Goal: Task Accomplishment & Management: Manage account settings

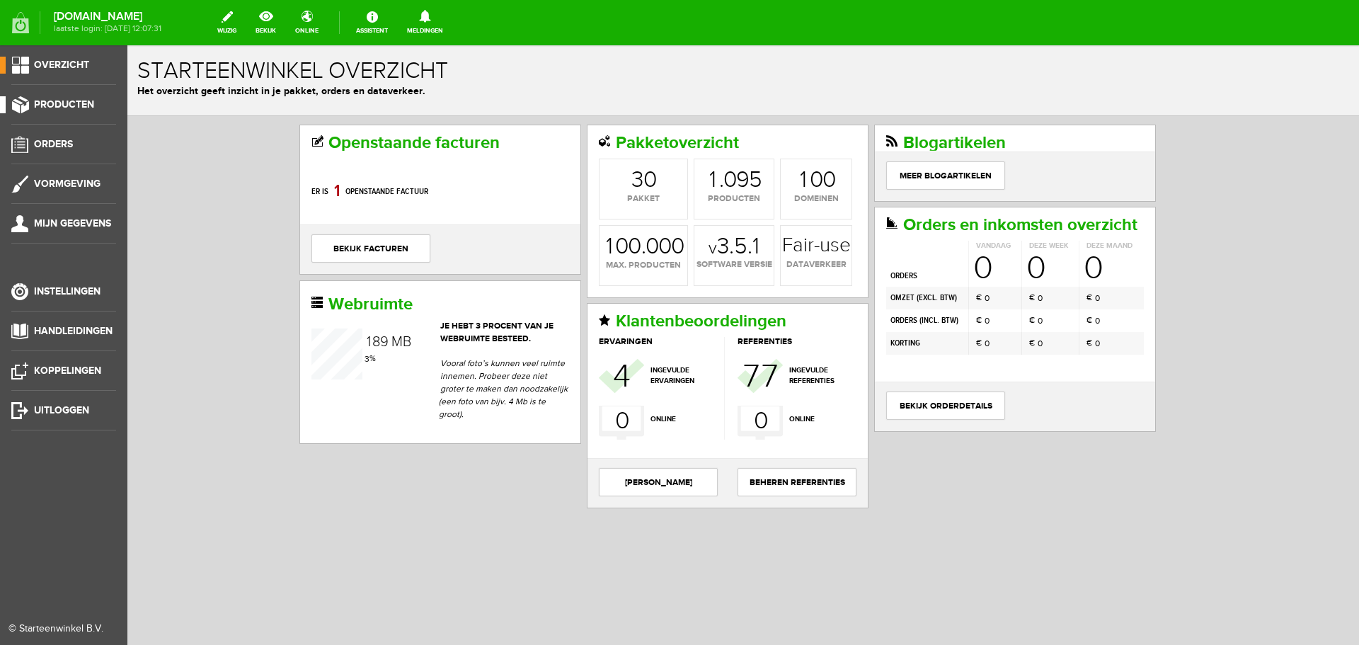
click at [80, 101] on span "Producten" at bounding box center [64, 104] width 60 height 12
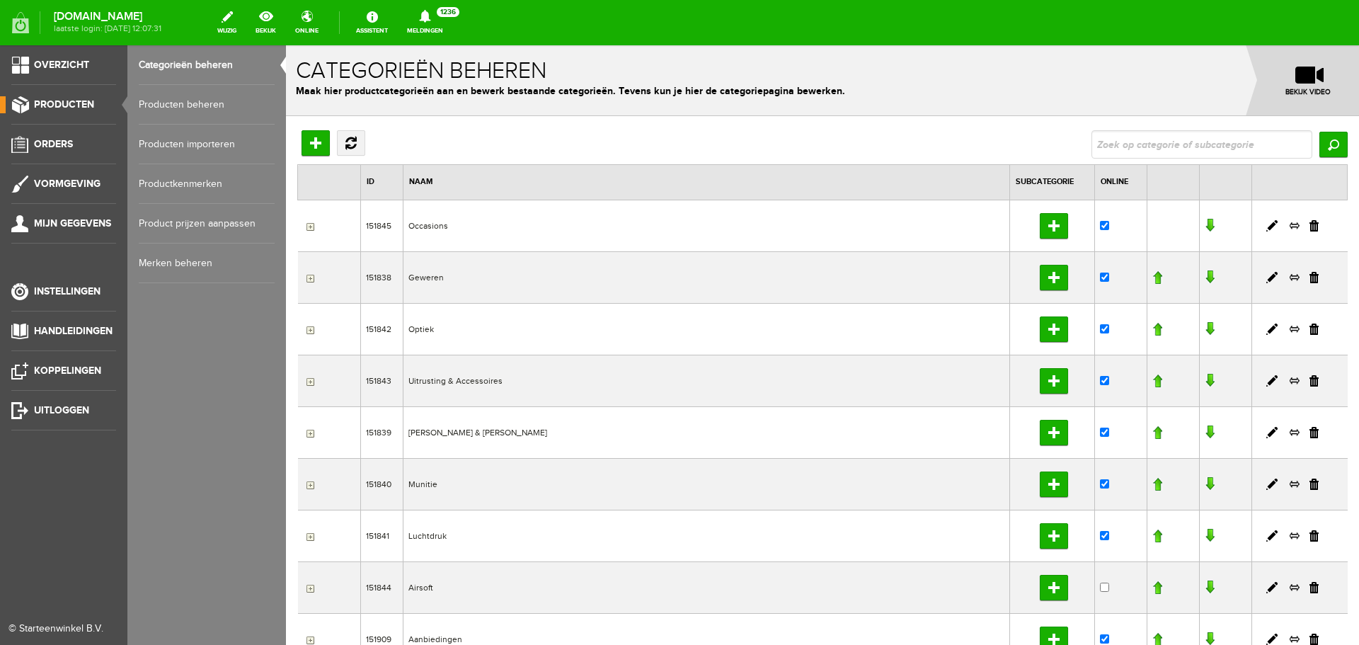
click at [197, 103] on link "Producten beheren" at bounding box center [207, 105] width 136 height 40
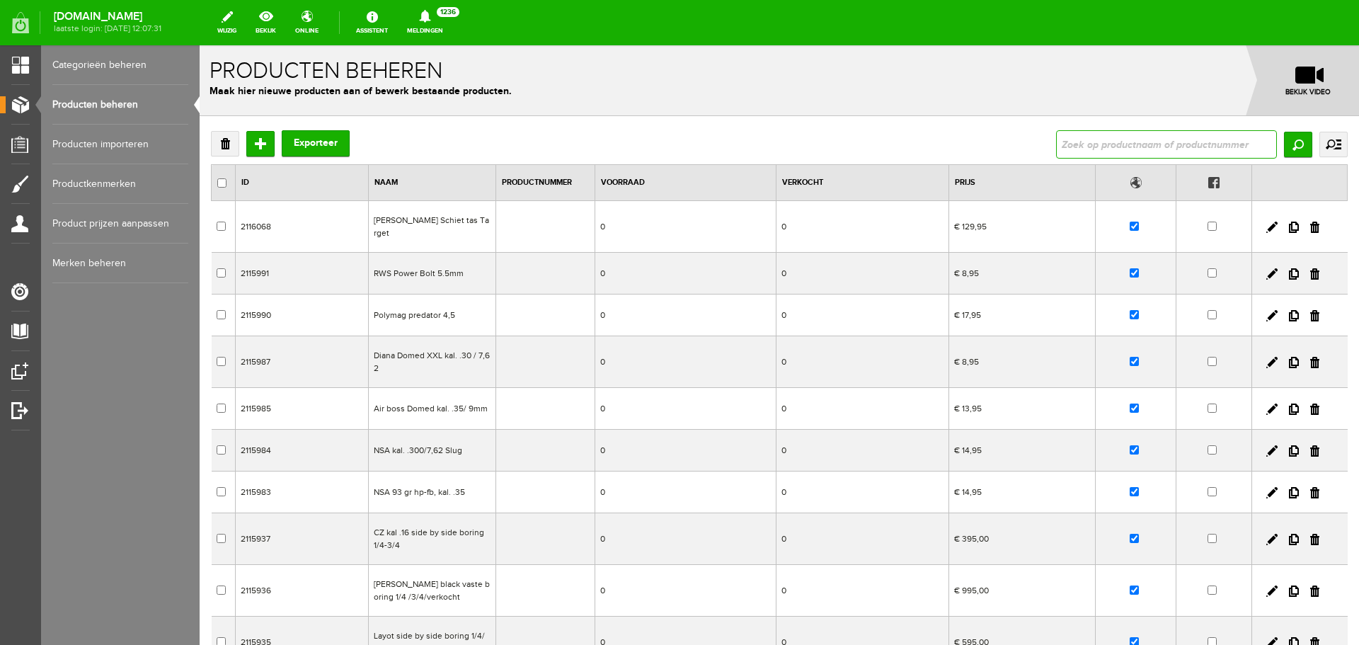
click at [1091, 150] on input "text" at bounding box center [1166, 144] width 221 height 28
type input "vest"
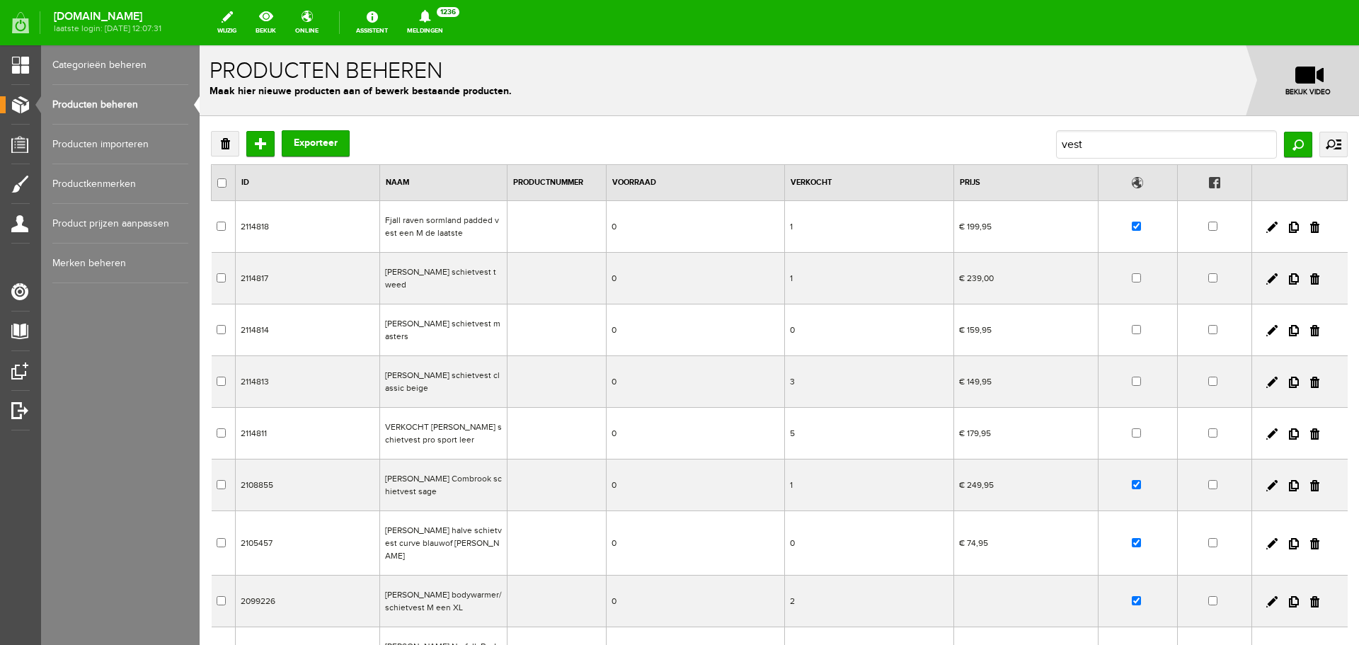
click at [482, 231] on td "Fjall raven sormland padded vest een M de laatste" at bounding box center [443, 227] width 127 height 52
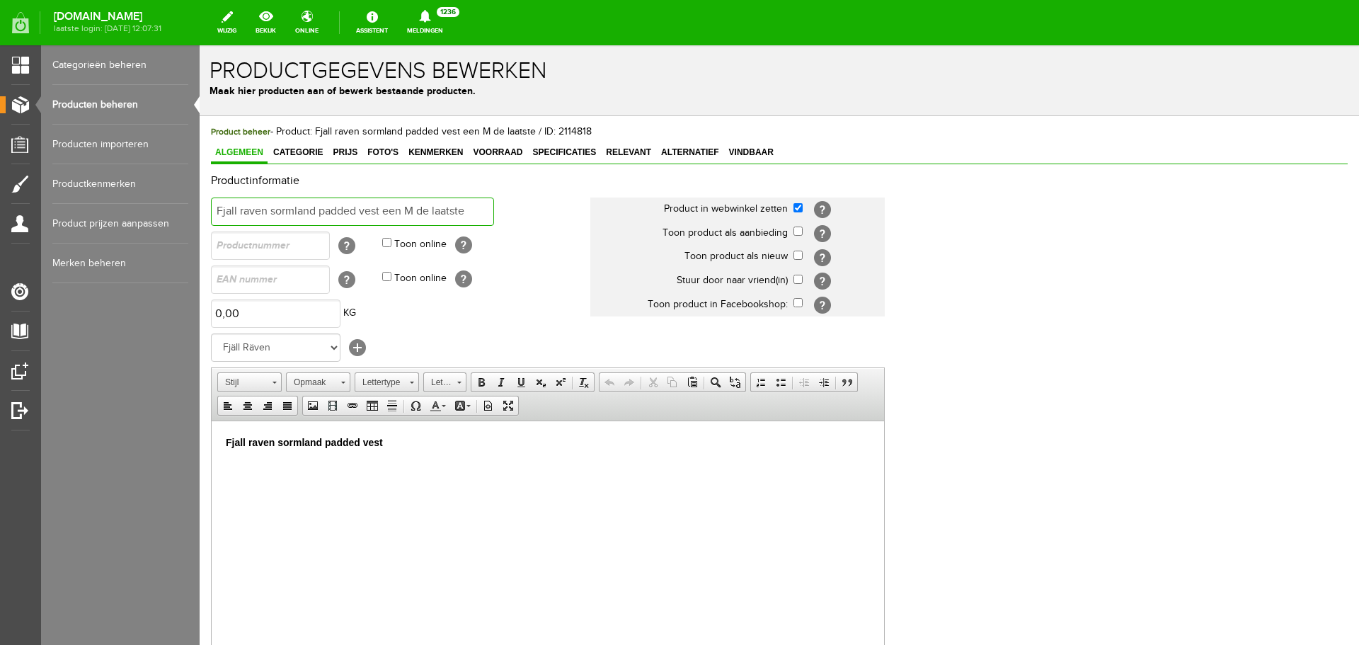
click at [413, 209] on input "Fjall raven sormland padded vest een M de laatste" at bounding box center [352, 211] width 283 height 28
type input "Fjall raven sormland padded vest een xxL de laatste"
click at [410, 444] on p "Fjall raven sormland padded vest​" at bounding box center [548, 442] width 644 height 15
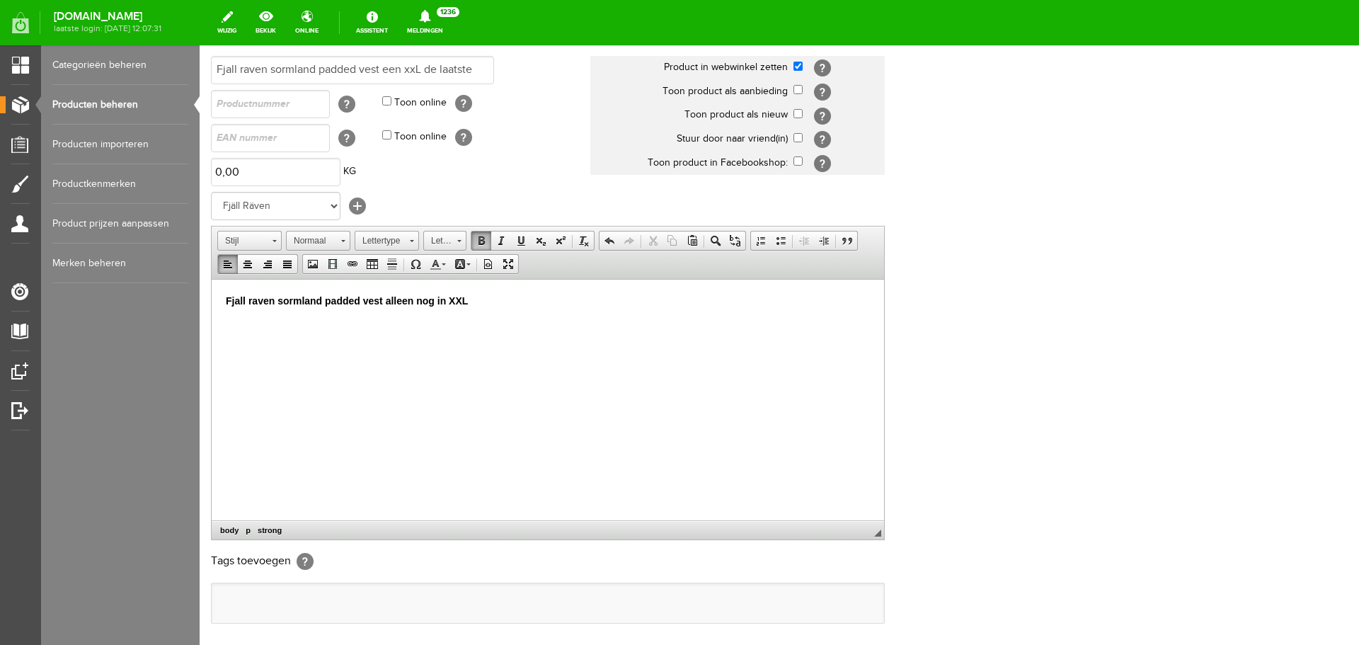
scroll to position [279, 0]
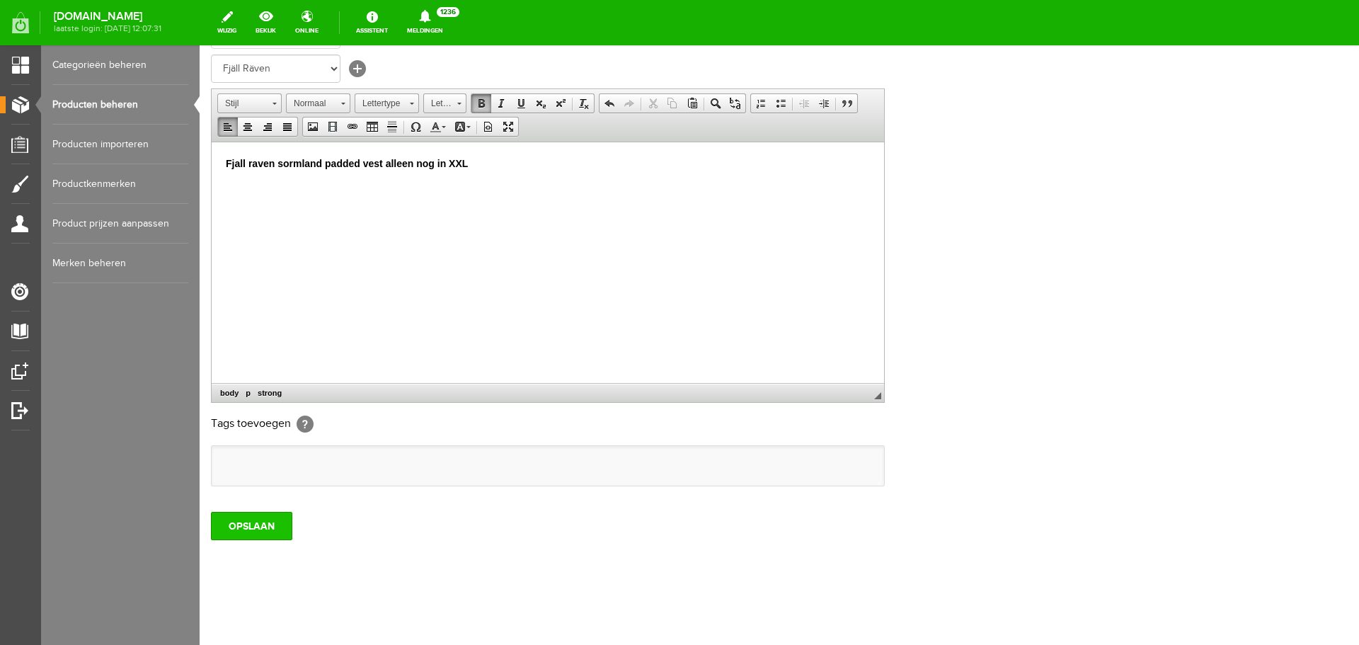
click at [246, 516] on input "OPSLAAN" at bounding box center [251, 526] width 81 height 28
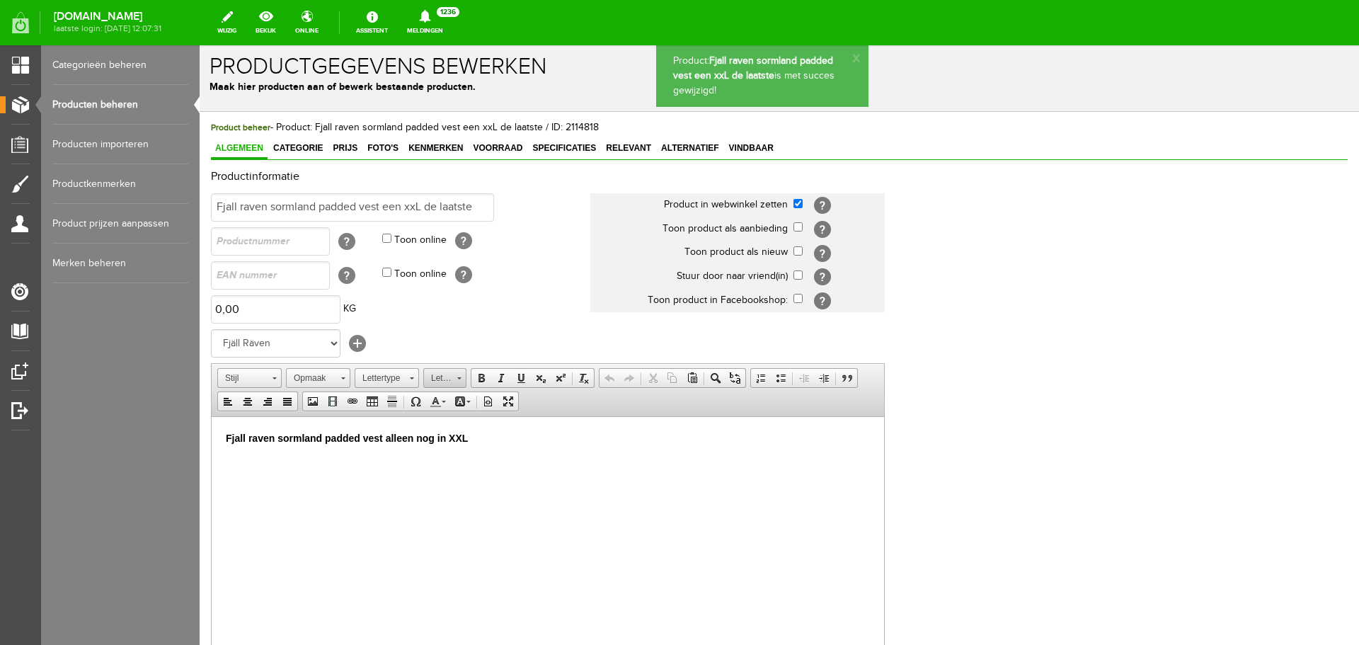
scroll to position [0, 0]
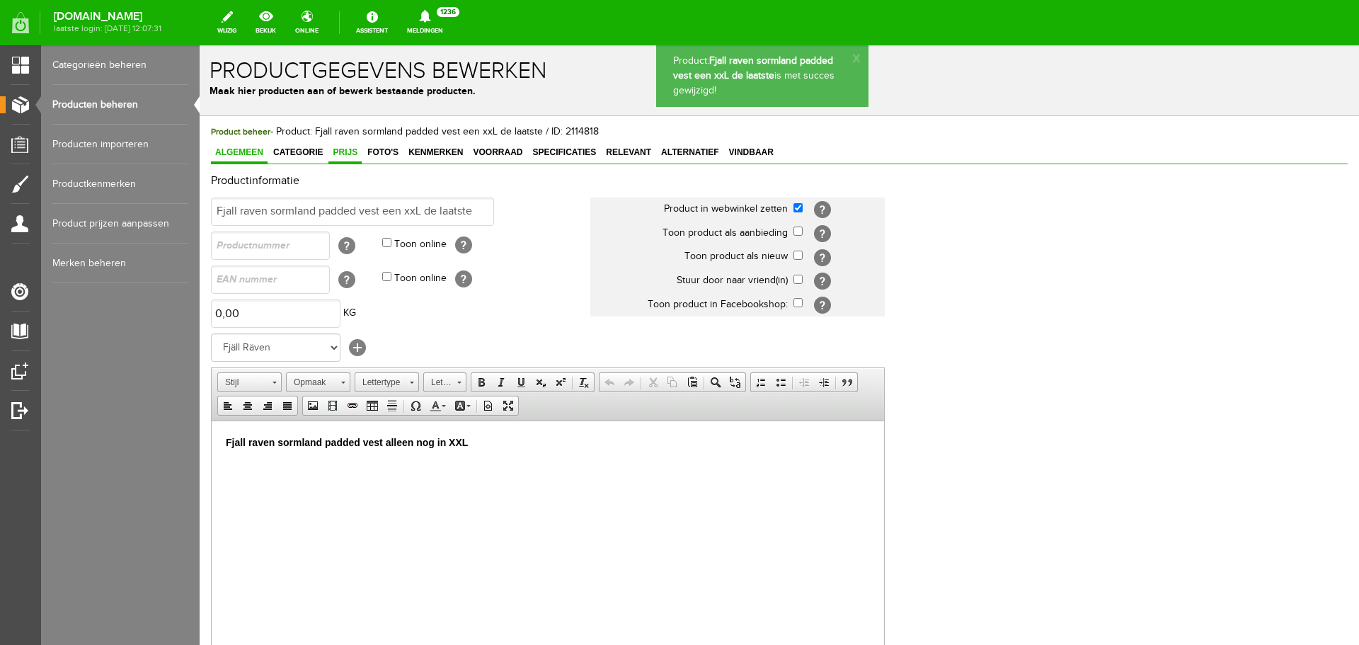
click at [345, 149] on span "Prijs" at bounding box center [344, 152] width 33 height 10
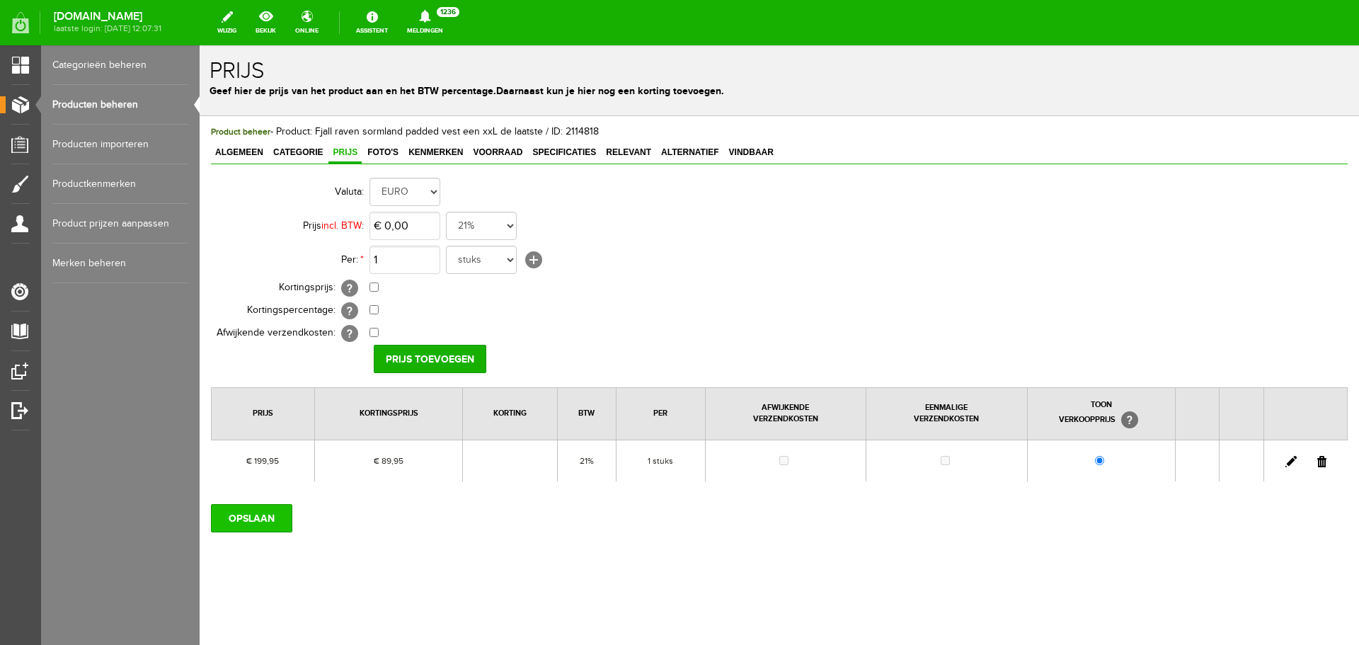
click at [267, 520] on input "OPSLAAN" at bounding box center [251, 518] width 81 height 28
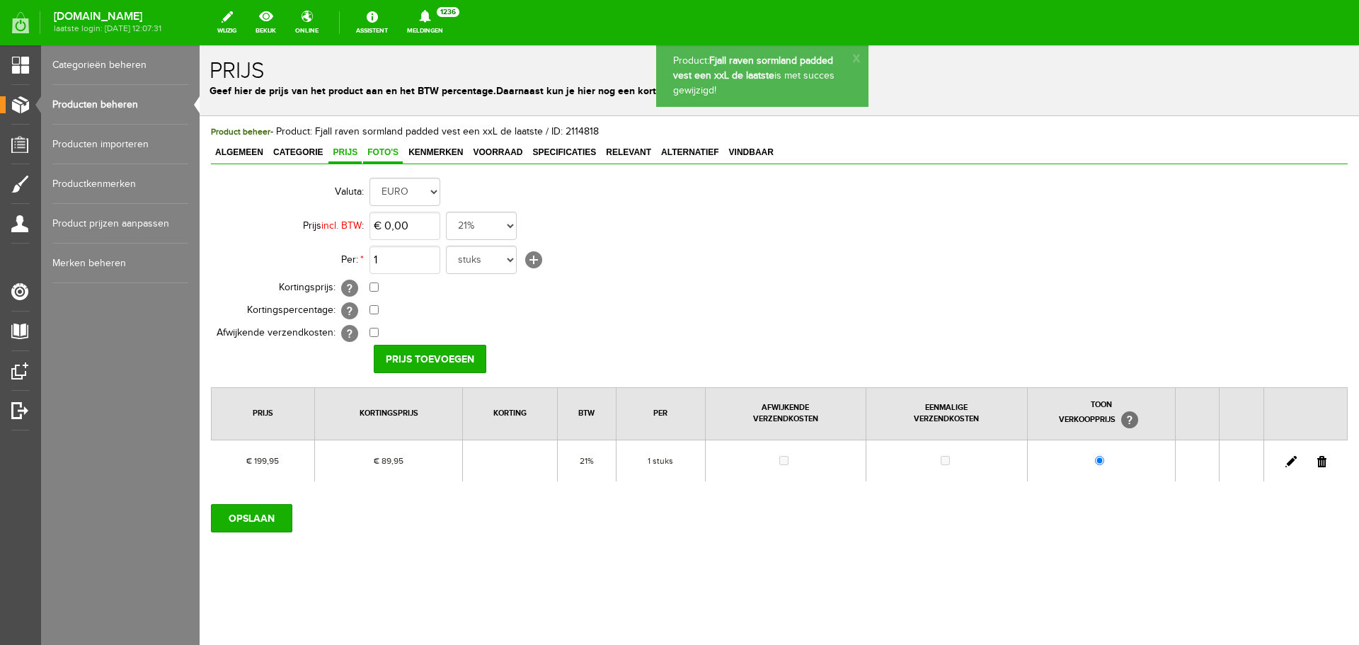
click at [393, 156] on span "Foto's" at bounding box center [383, 152] width 40 height 10
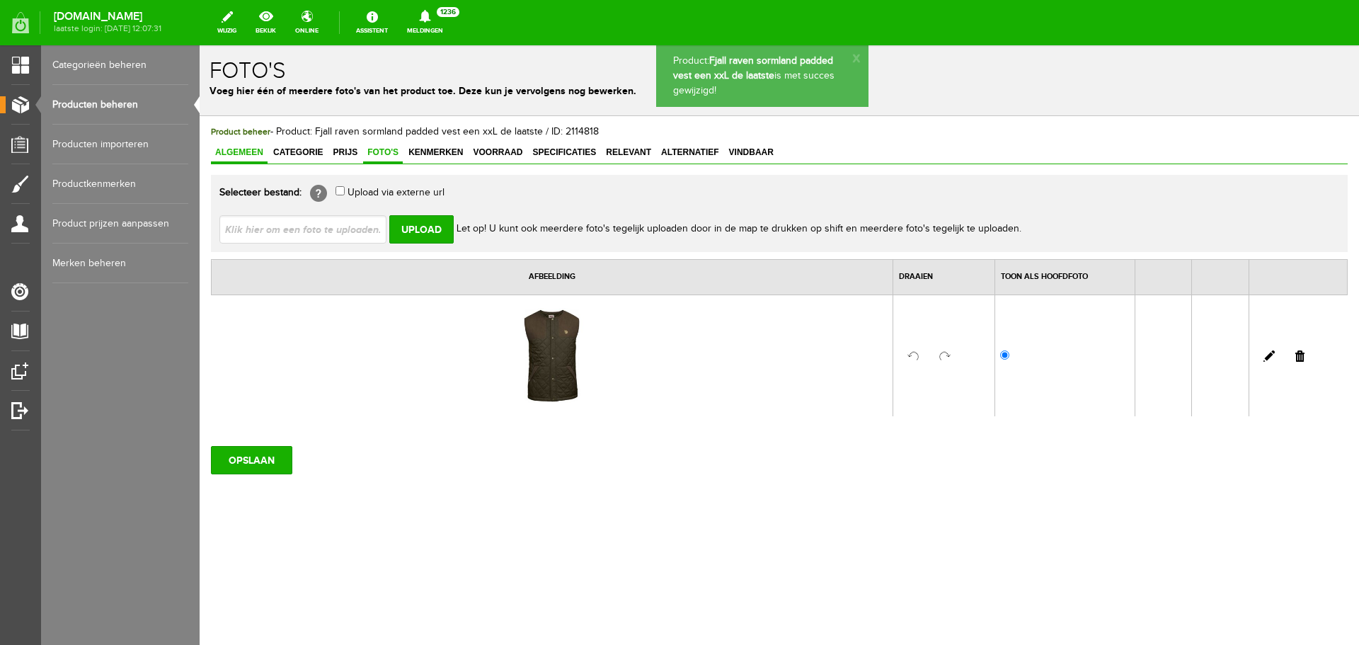
click at [250, 157] on span "Algemeen" at bounding box center [239, 152] width 57 height 10
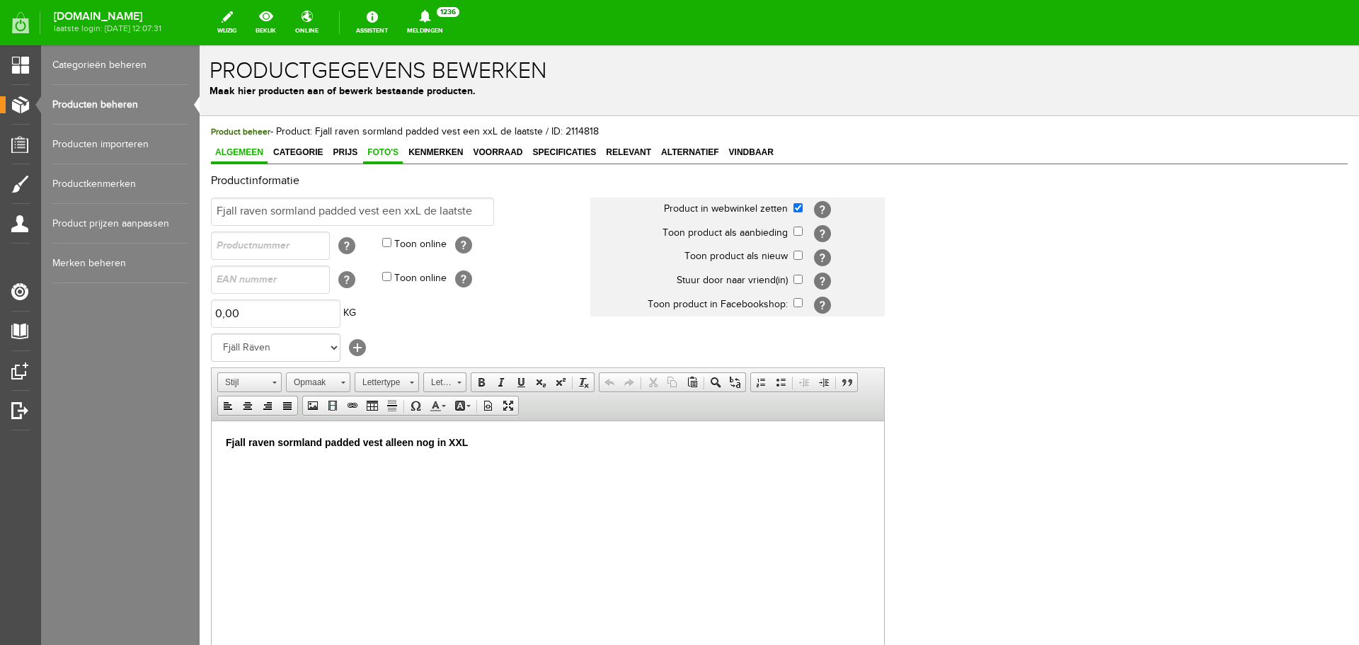
click at [382, 147] on span "Foto's" at bounding box center [383, 152] width 40 height 10
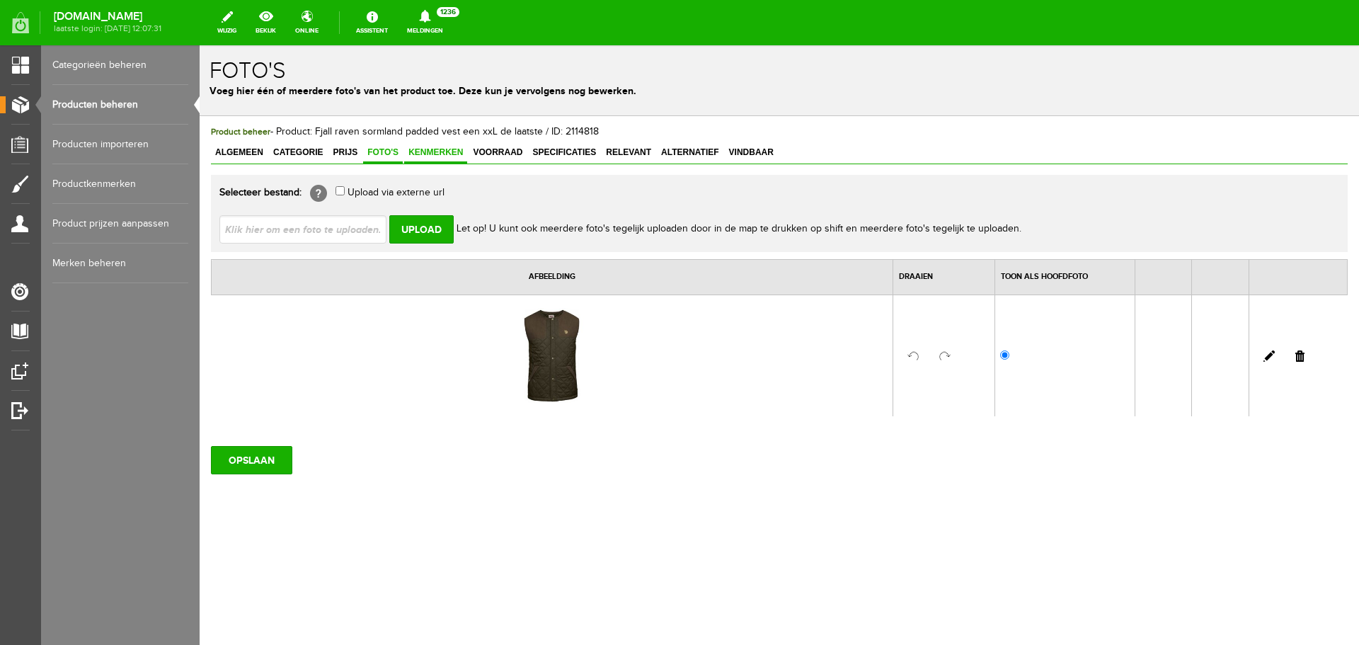
click at [451, 151] on span "Kenmerken" at bounding box center [435, 152] width 63 height 10
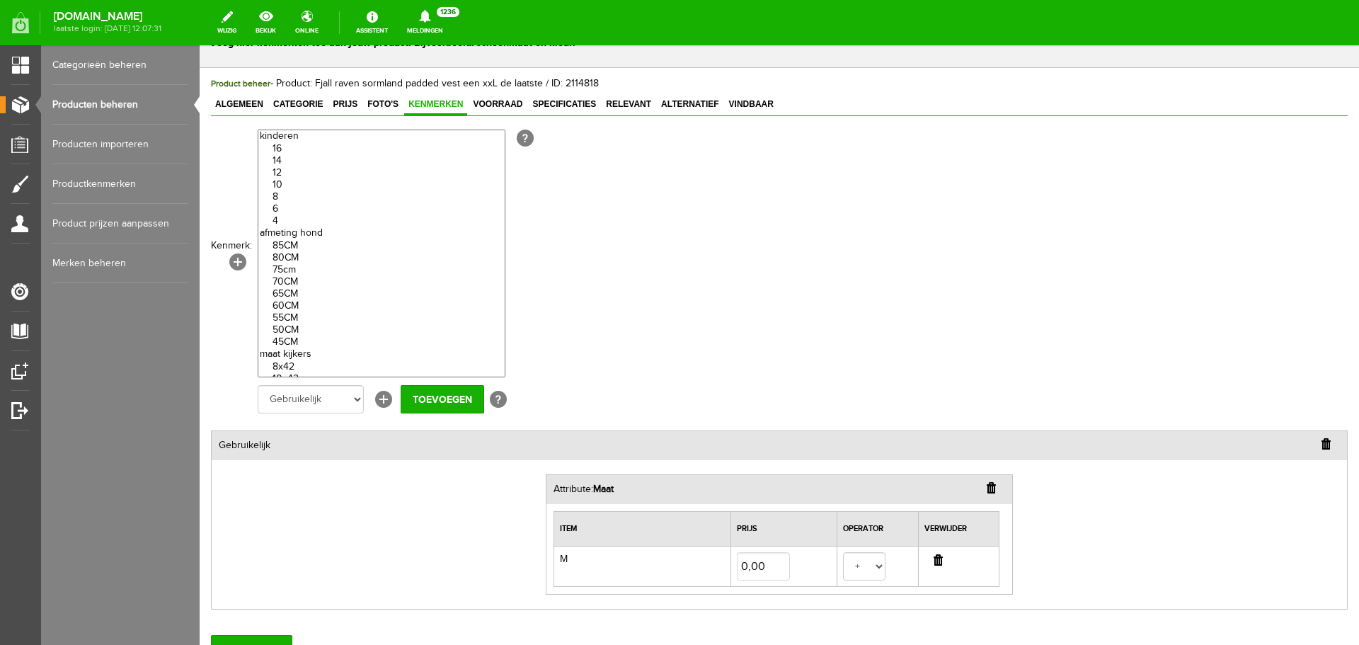
scroll to position [71, 0]
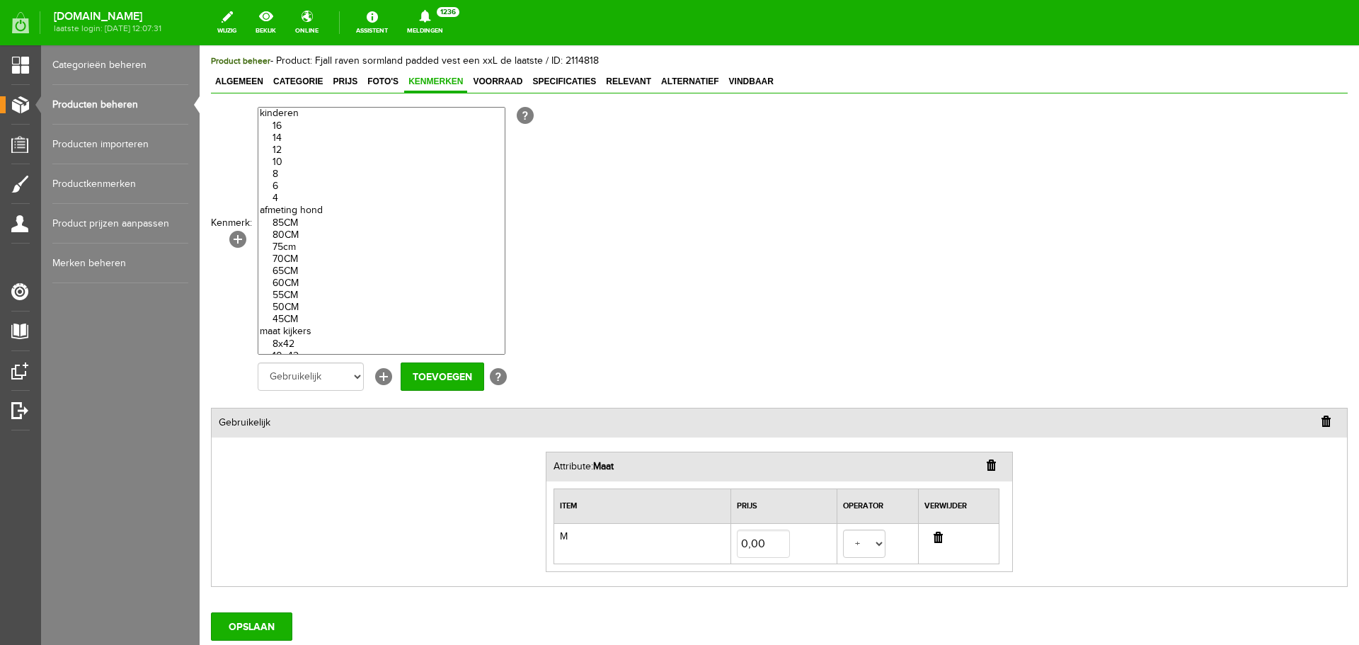
click at [933, 535] on input "button" at bounding box center [937, 536] width 9 height 11
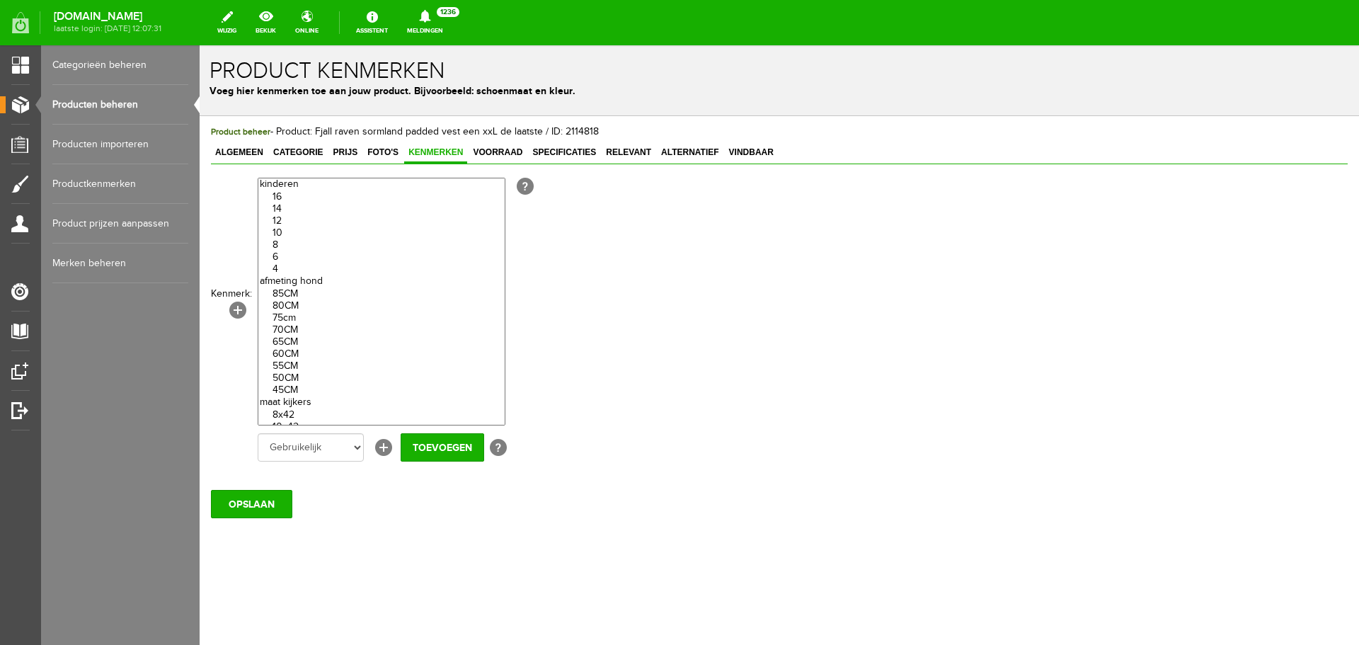
scroll to position [0, 0]
click at [447, 151] on span "Kenmerken" at bounding box center [435, 152] width 63 height 10
select select "13292|60136"
click at [309, 322] on option "XXL" at bounding box center [381, 320] width 246 height 12
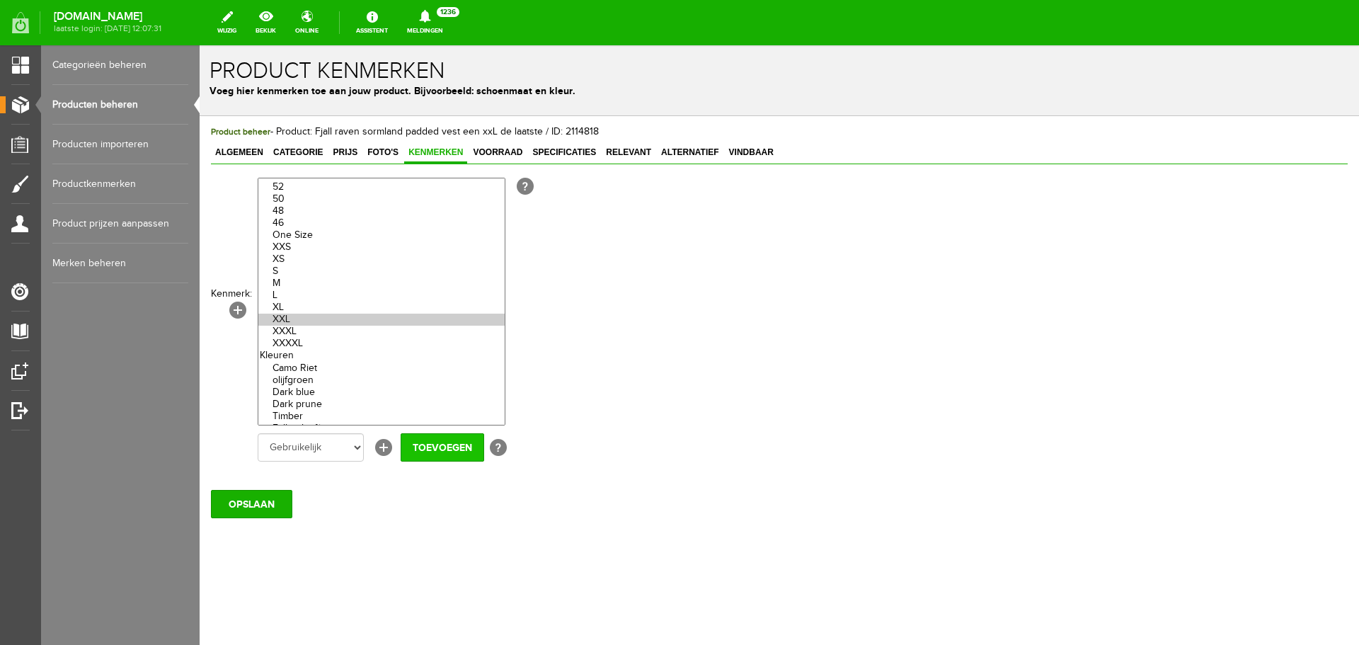
click at [417, 441] on input "Toevoegen" at bounding box center [443, 447] width 84 height 28
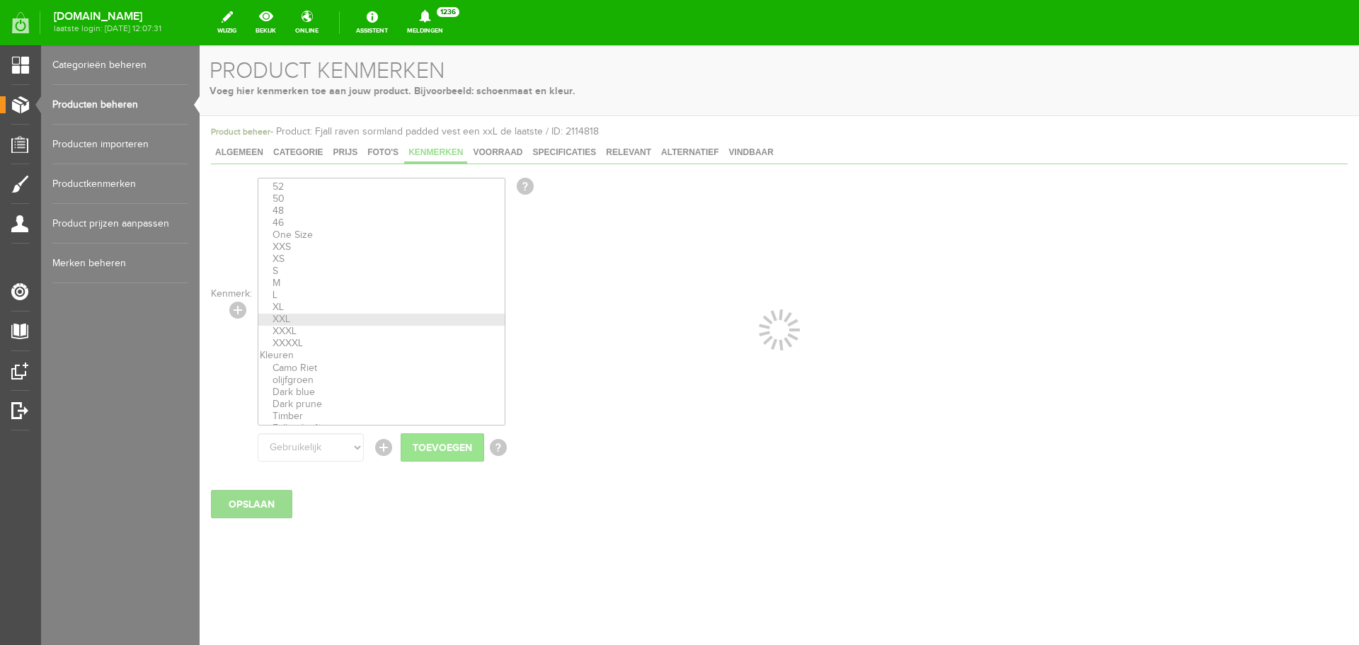
select select
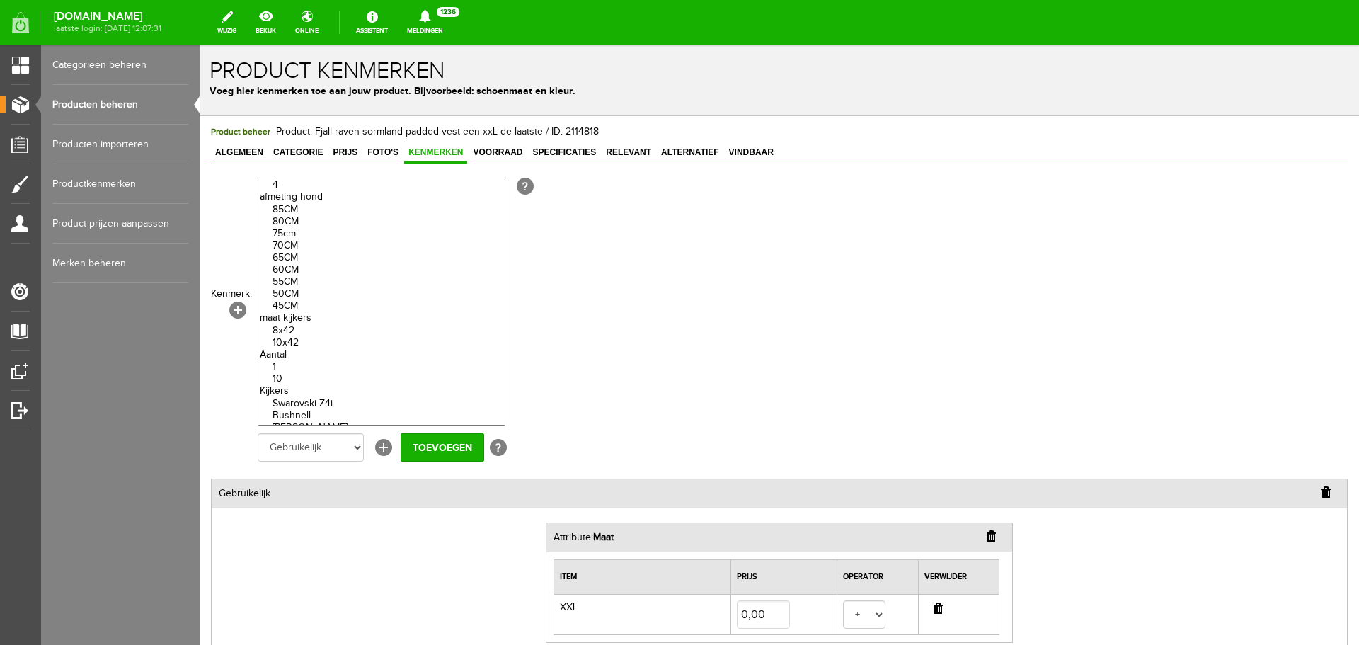
scroll to position [212, 0]
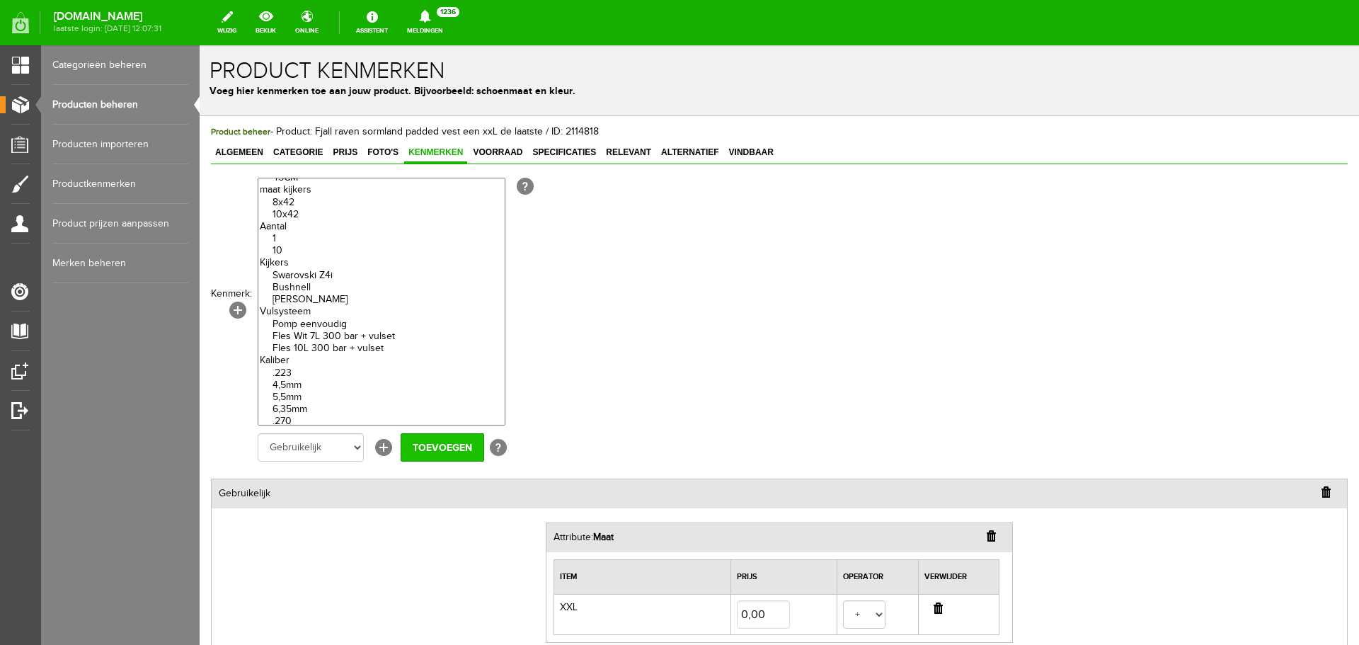
click at [459, 455] on input "Toevoegen" at bounding box center [443, 447] width 84 height 28
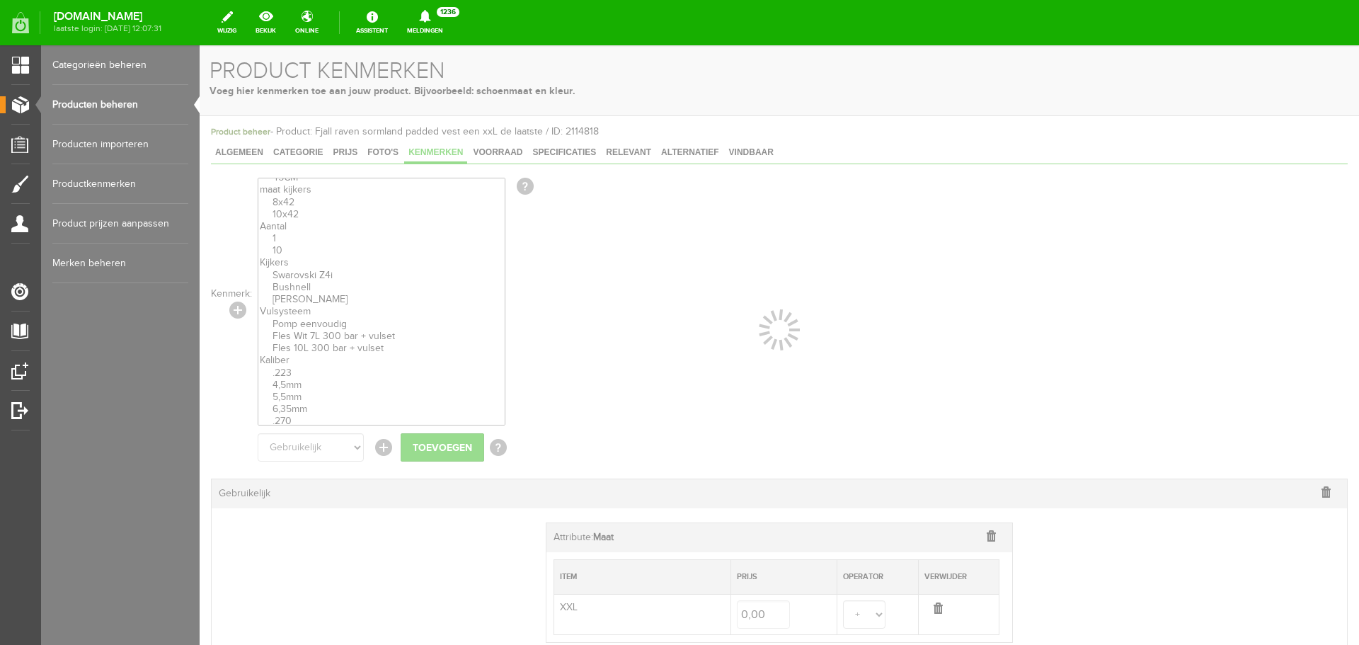
select select
